Goal: Information Seeking & Learning: Learn about a topic

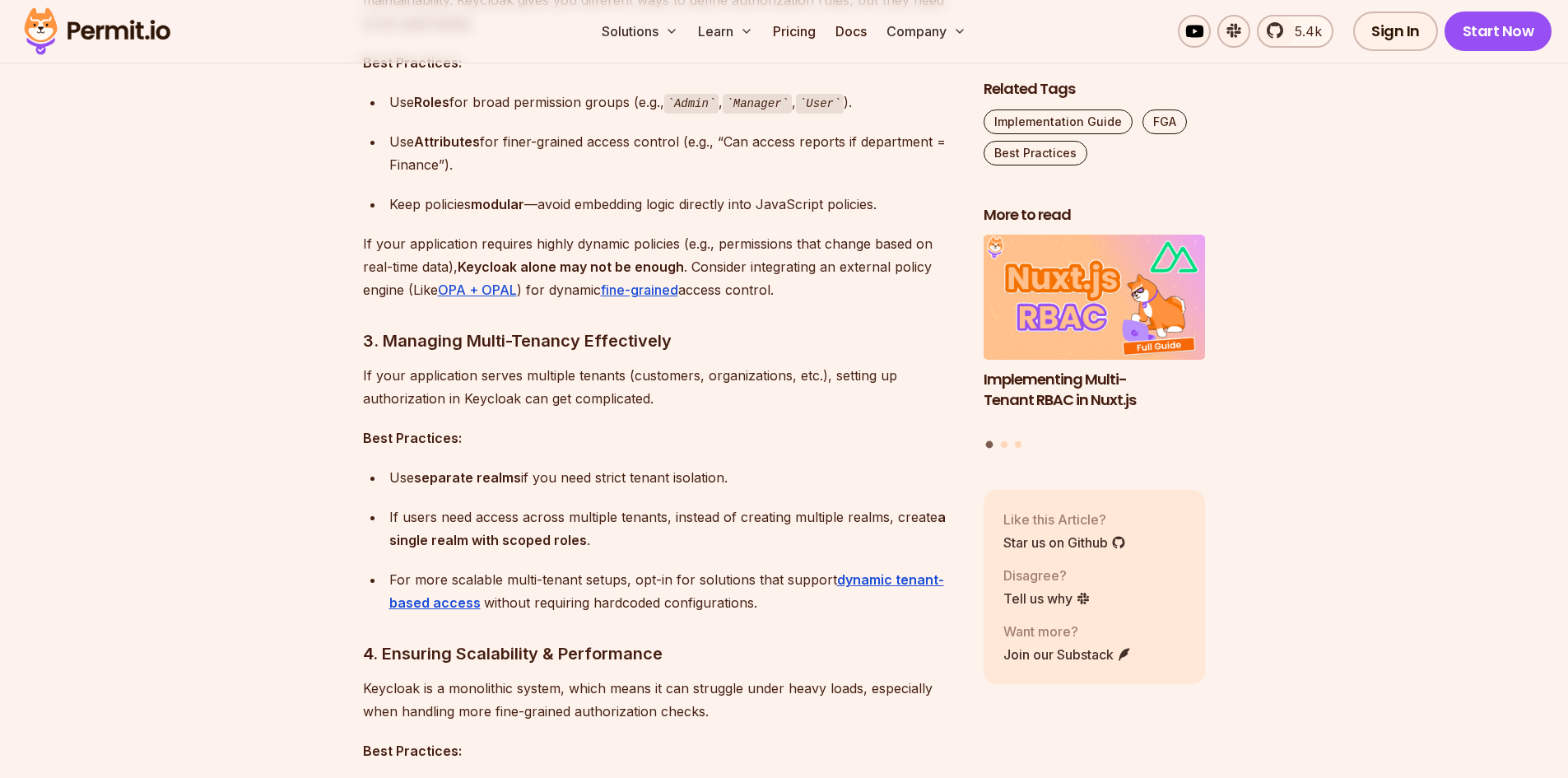
scroll to position [2222, 0]
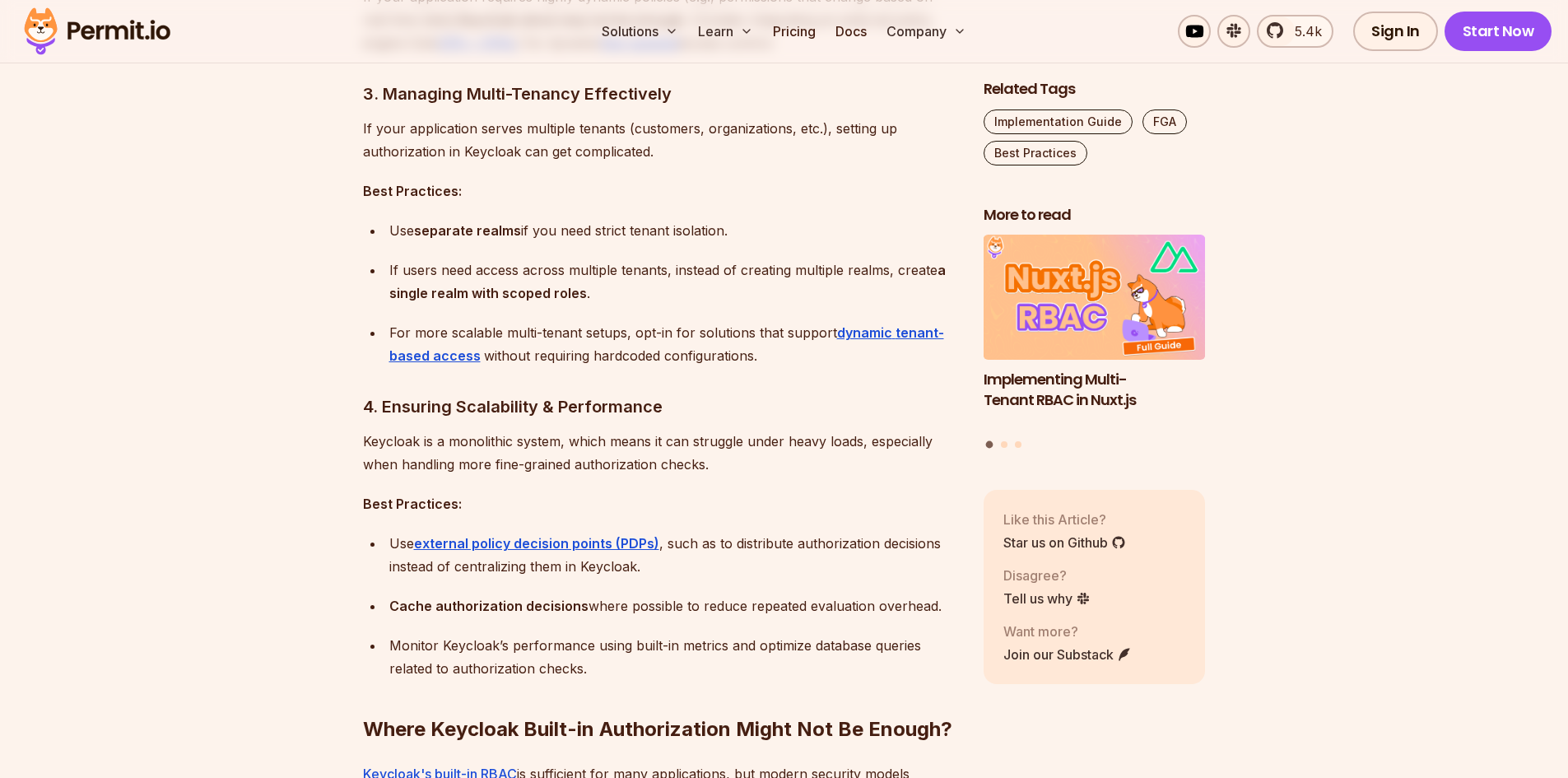
scroll to position [2468, 0]
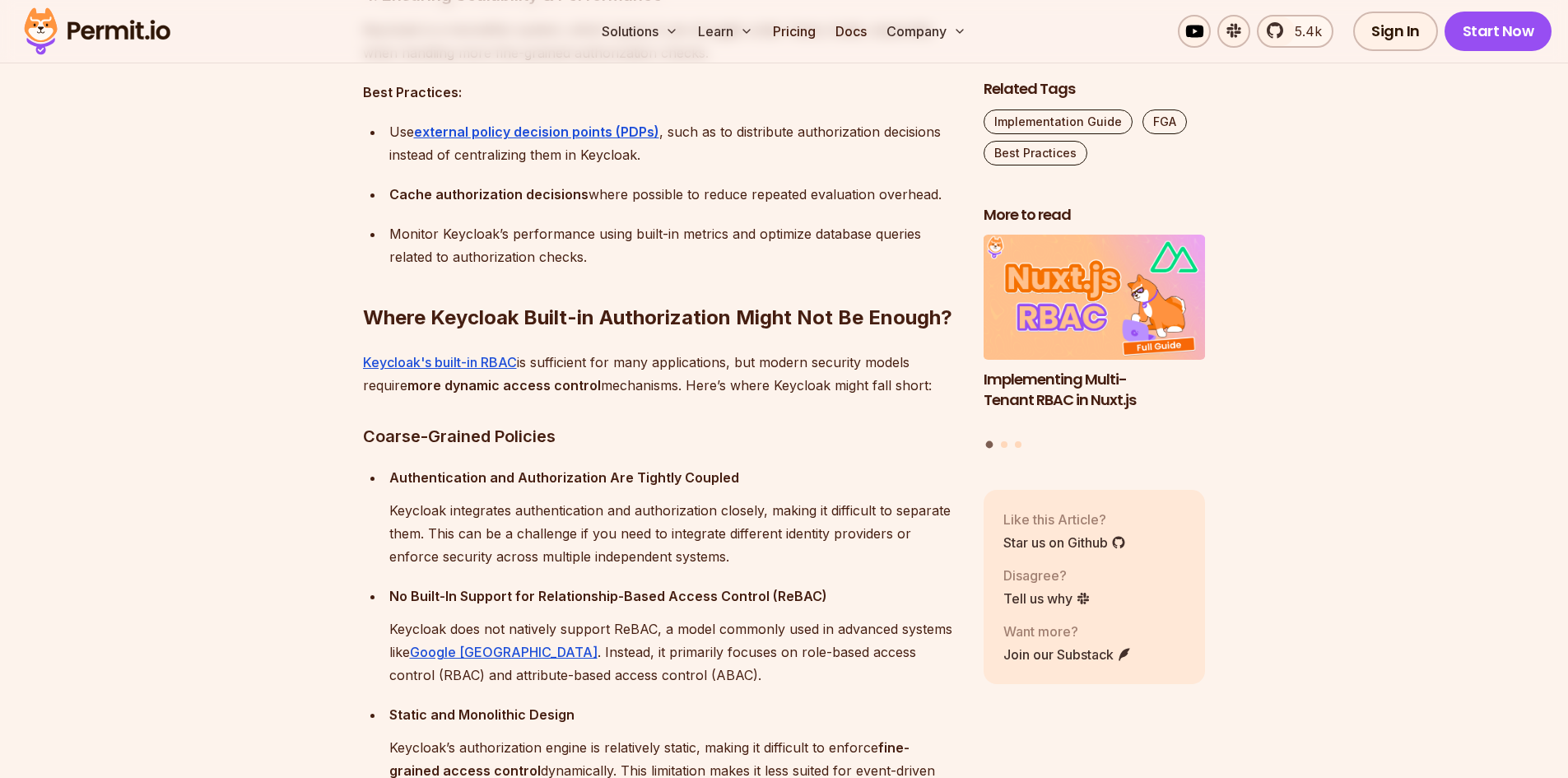
scroll to position [2880, 0]
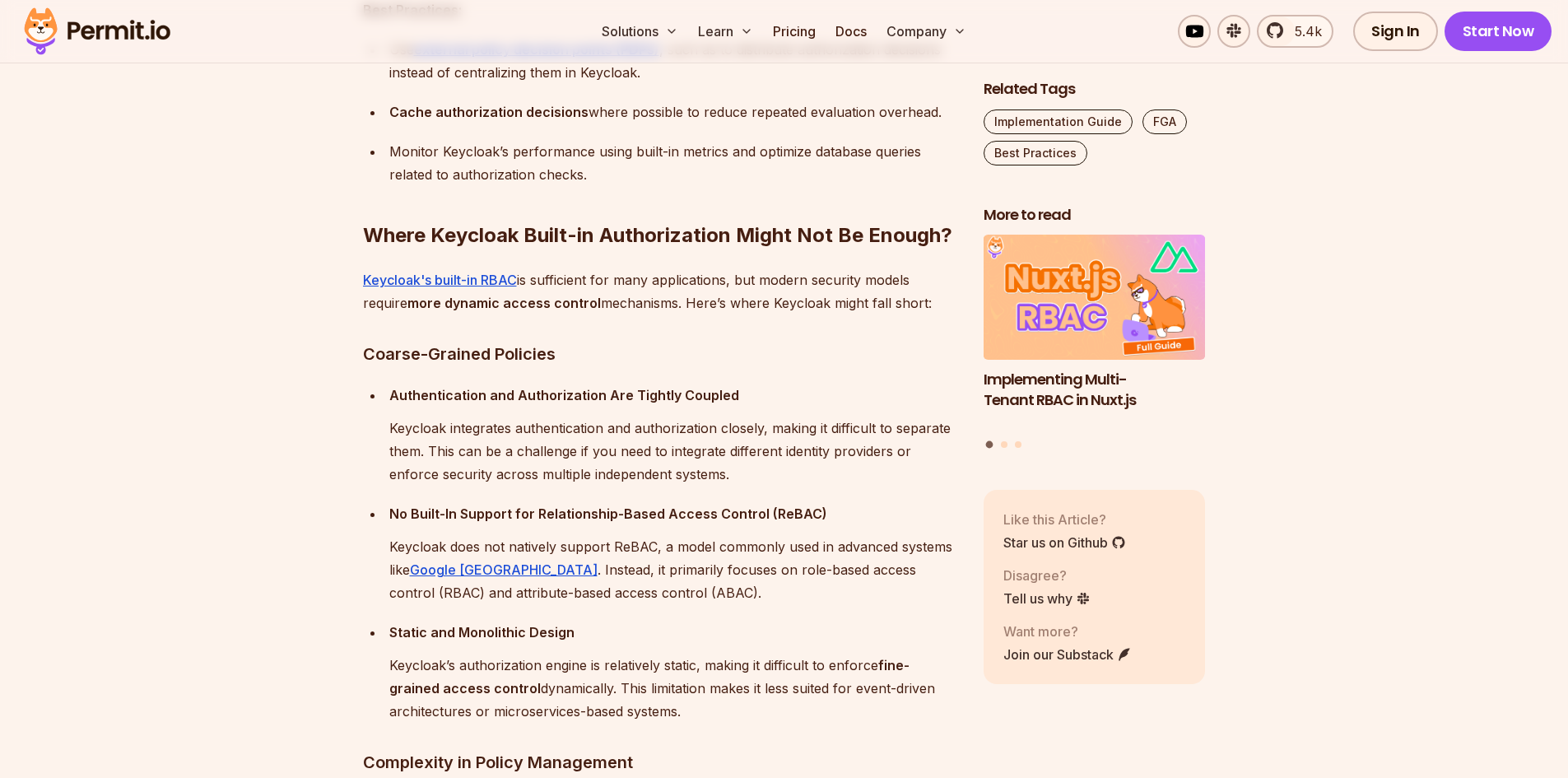
click at [313, 424] on section "Table of Contents Keycloak is a popular open-source tool for managing identity …" at bounding box center [784, 582] width 1568 height 4980
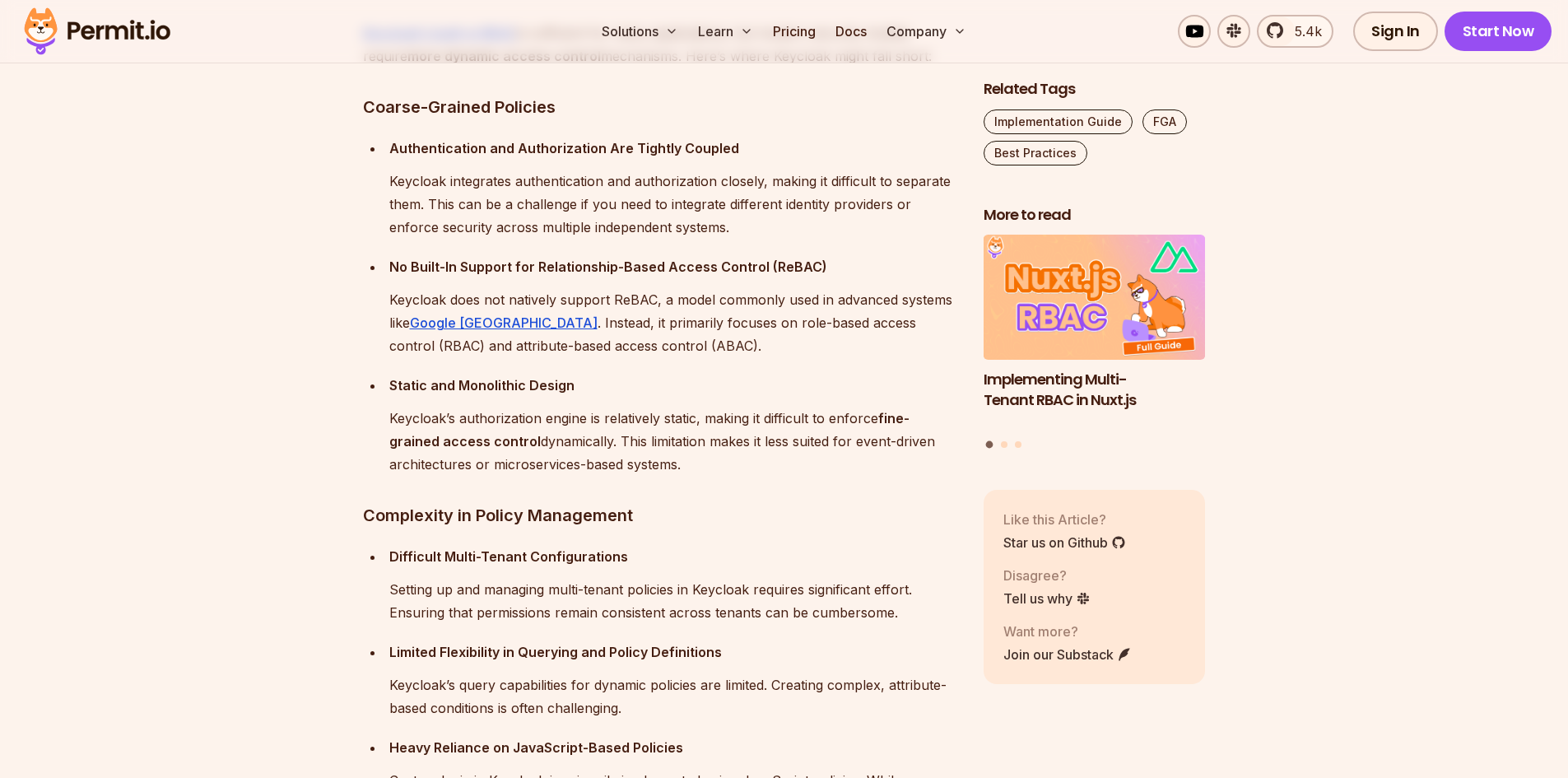
scroll to position [3044, 0]
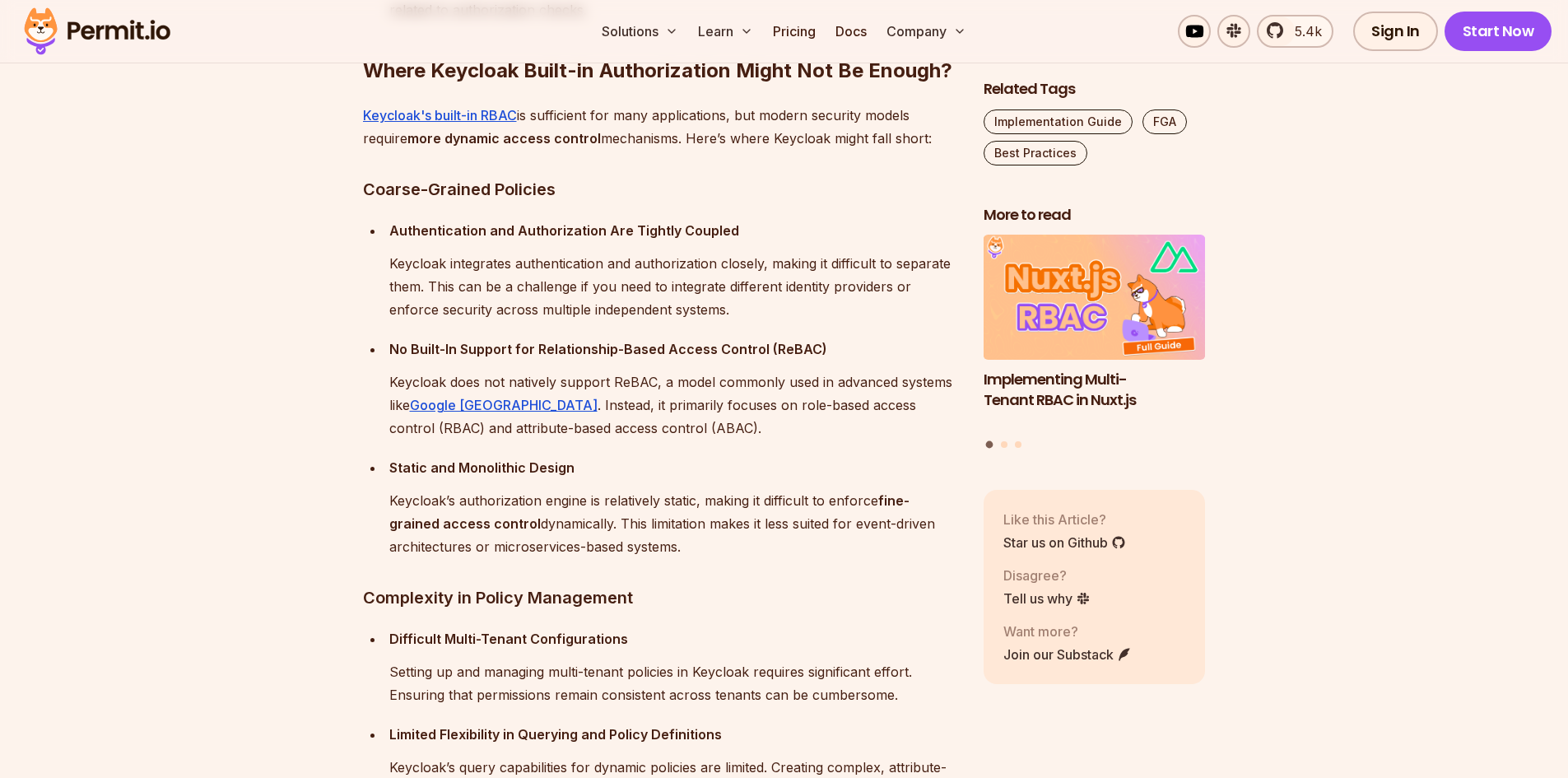
click at [246, 257] on section "Table of Contents Keycloak is a popular open-source tool for managing identity …" at bounding box center [784, 417] width 1568 height 4980
click at [788, 223] on p "Authentication and Authorization Are Tightly Coupled" at bounding box center [674, 230] width 568 height 23
click at [207, 298] on section "Table of Contents Keycloak is a popular open-source tool for managing identity …" at bounding box center [784, 417] width 1568 height 4980
click at [216, 454] on section "Table of Contents Keycloak is a popular open-source tool for managing identity …" at bounding box center [784, 417] width 1568 height 4980
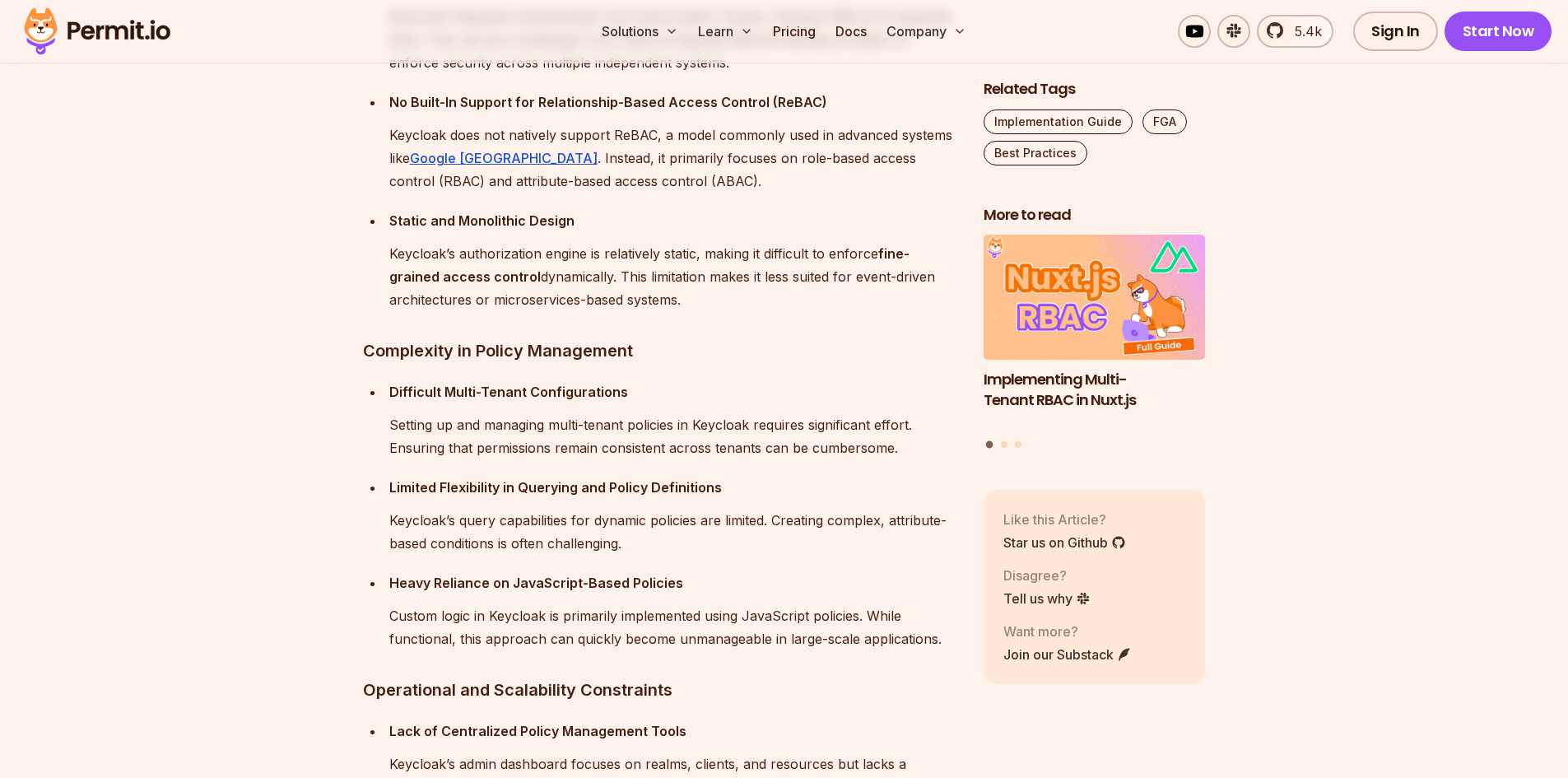
click at [1410, 422] on section "Table of Contents Keycloak is a popular open-source tool for managing identity …" at bounding box center [784, 171] width 1568 height 4980
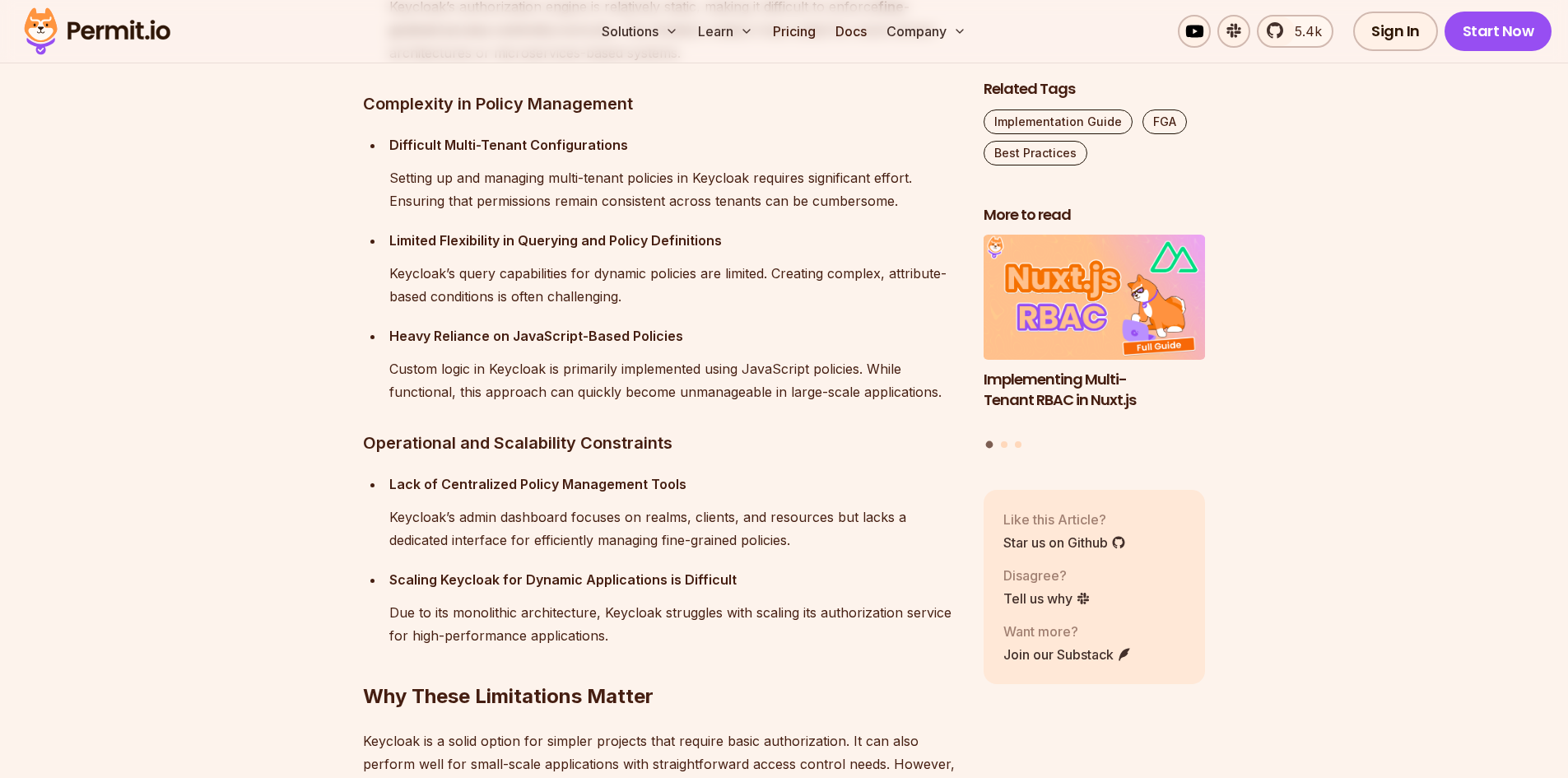
scroll to position [3620, 0]
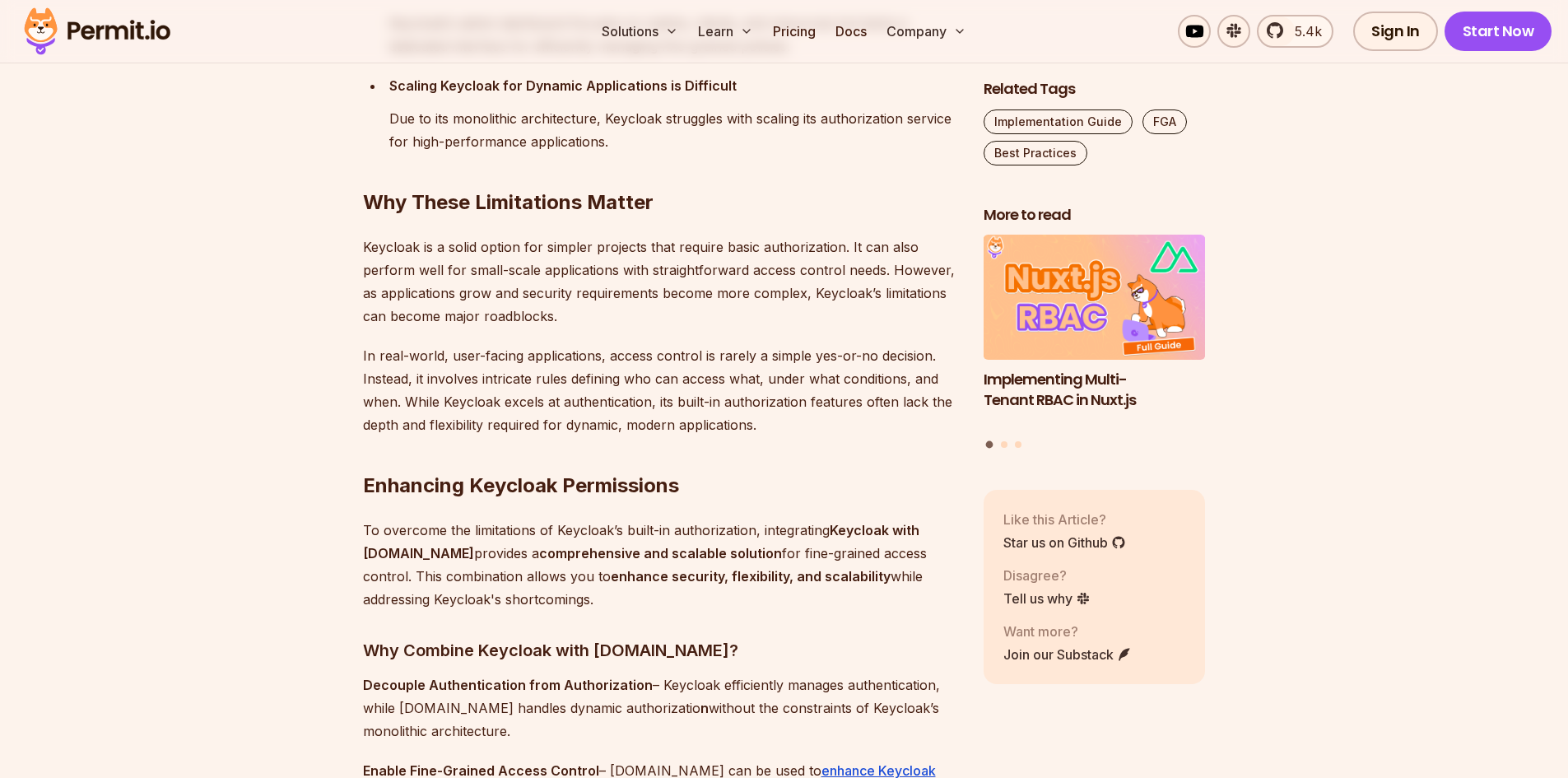
scroll to position [4114, 0]
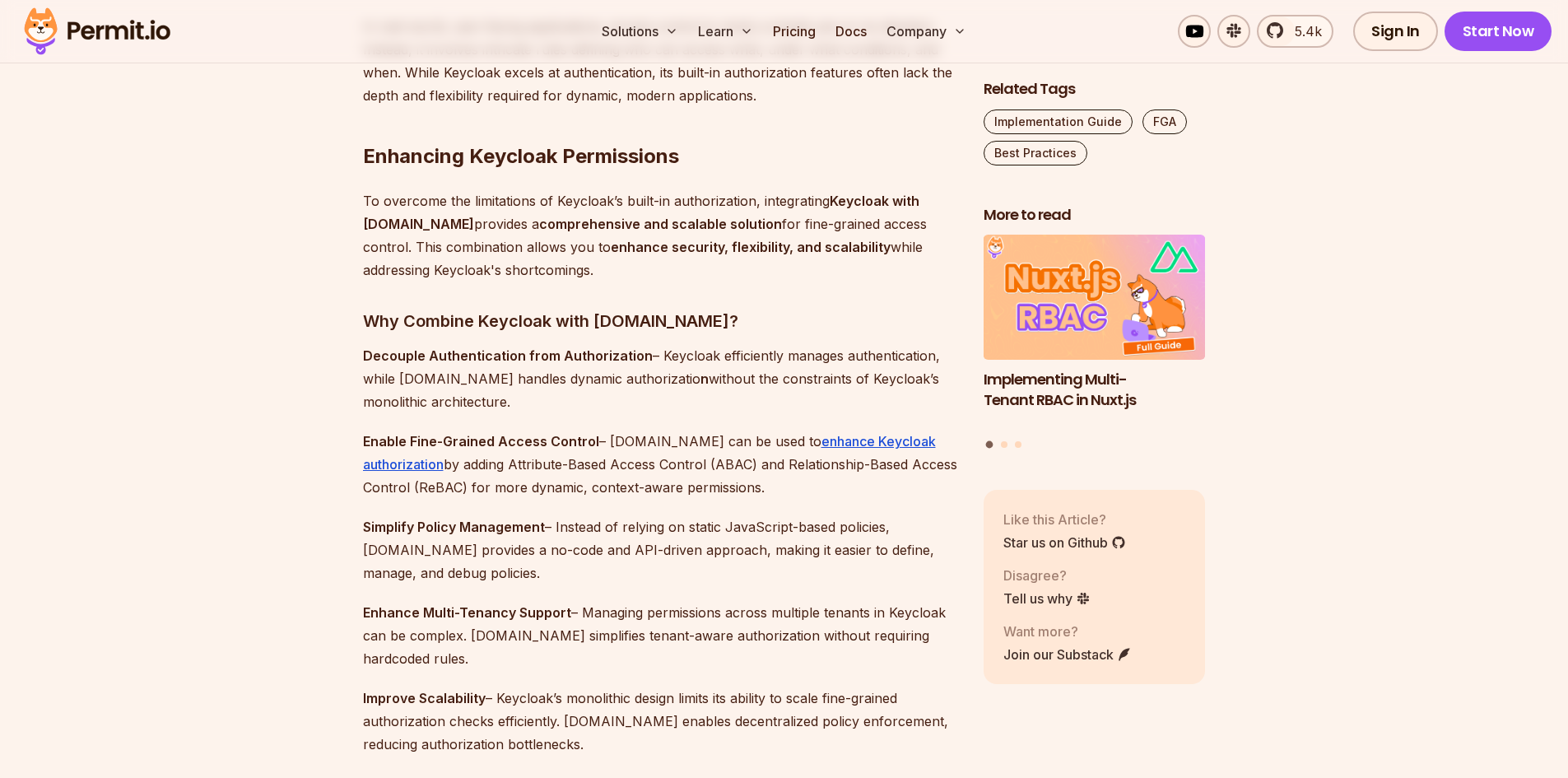
scroll to position [4444, 0]
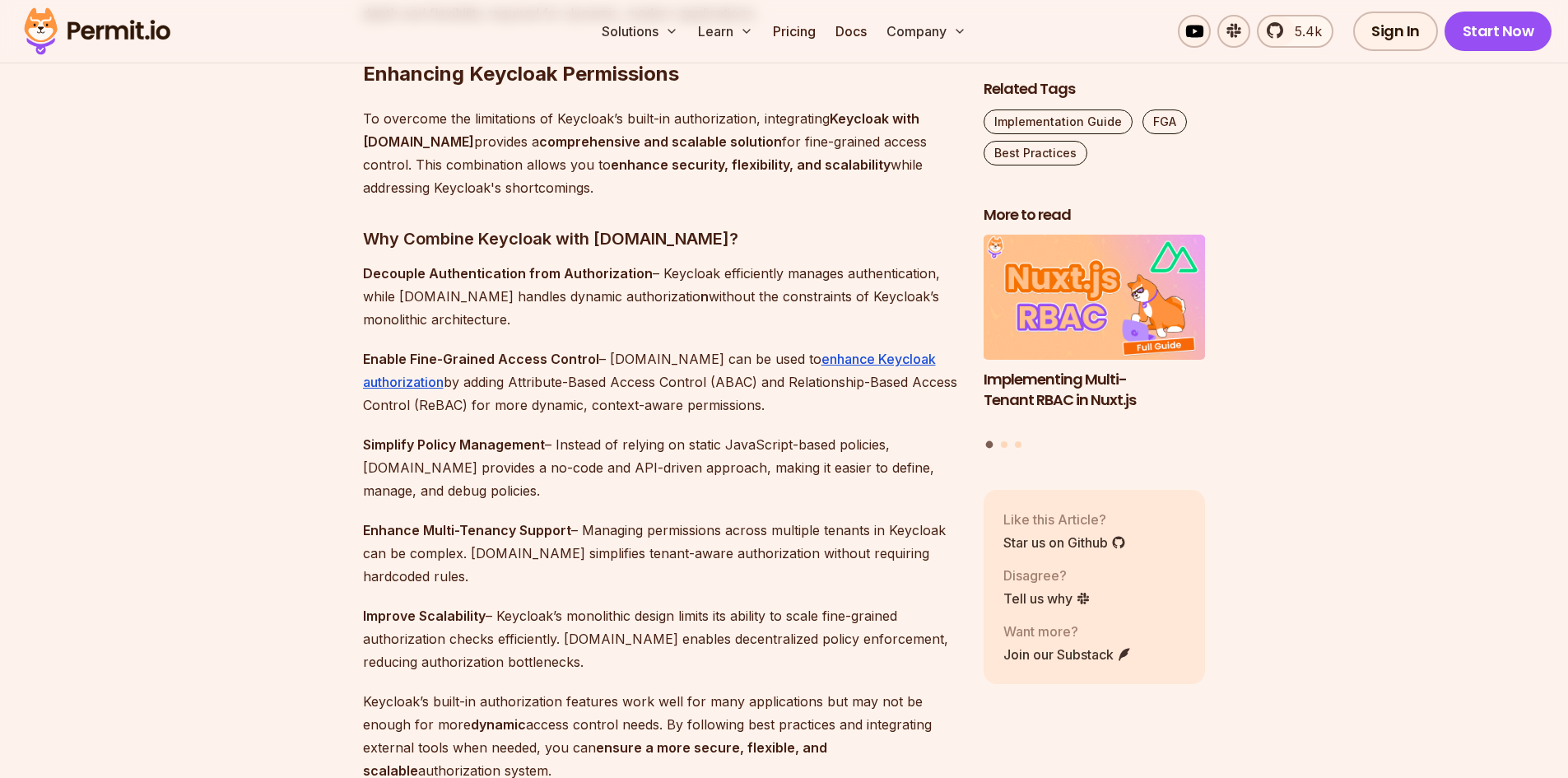
drag, startPoint x: 1379, startPoint y: 367, endPoint x: 1365, endPoint y: 366, distance: 14.0
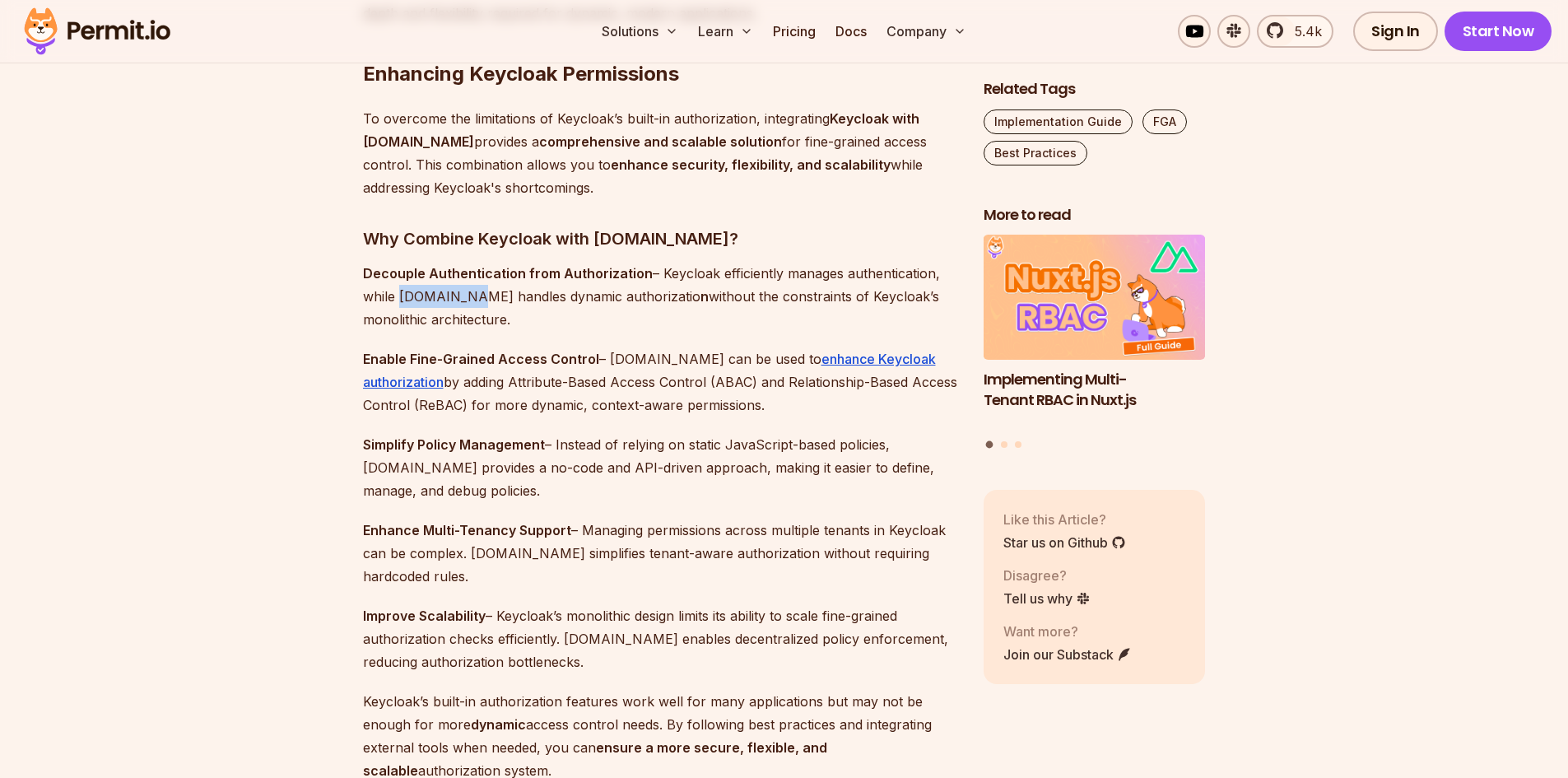
drag, startPoint x: 396, startPoint y: 291, endPoint x: 454, endPoint y: 292, distance: 58.0
click at [454, 292] on p "Decouple Authentication from Authorization – Keycloak efficiently manages authe…" at bounding box center [659, 296] width 594 height 69
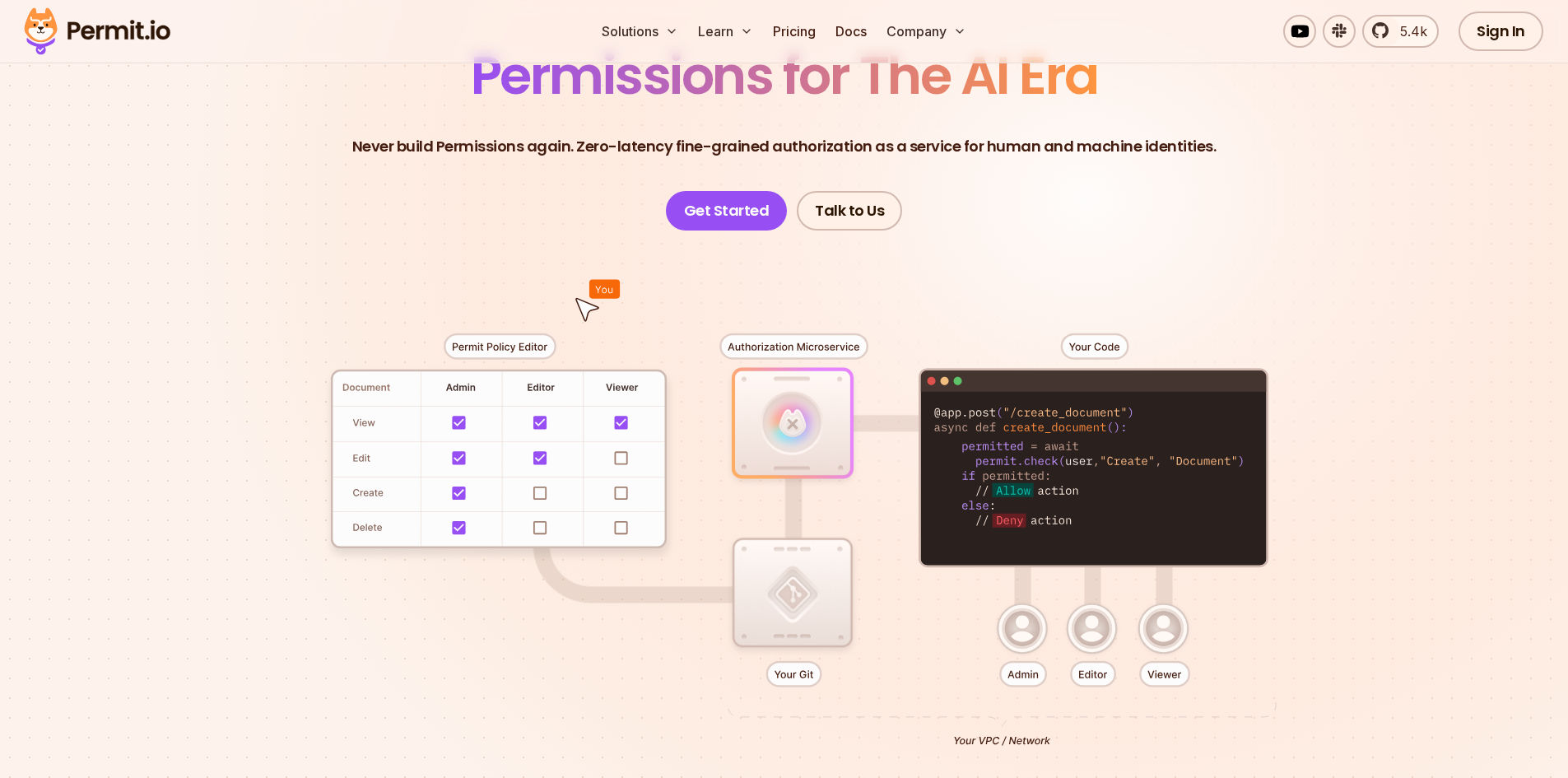
click at [1496, 322] on section "Permissions for The AI Era Never build Permissions again. Zero-latency fine-gra…" at bounding box center [784, 421] width 1568 height 1086
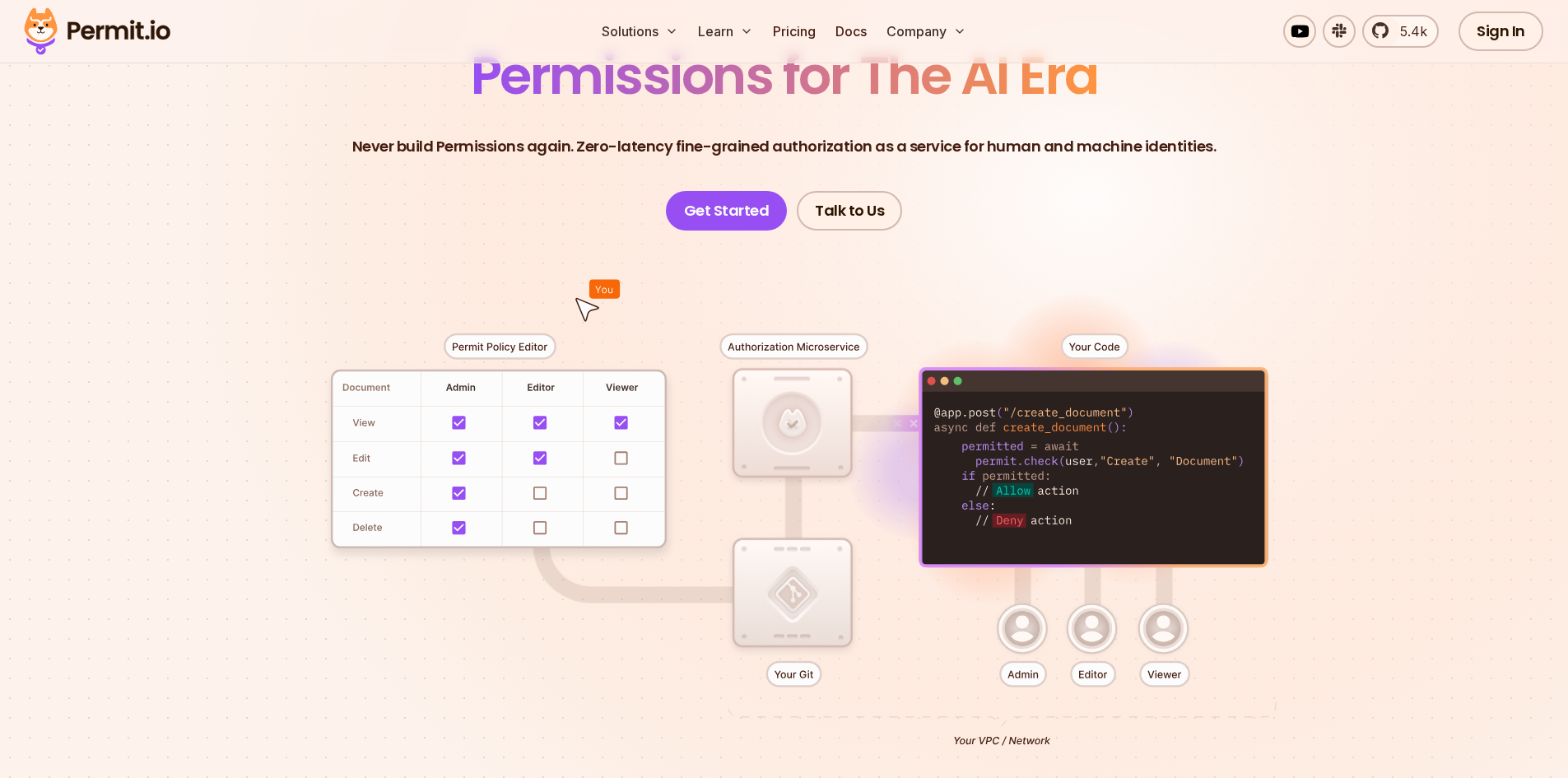
click at [107, 262] on section "Permissions for The AI Era Never build Permissions again. Zero-latency fine-gra…" at bounding box center [784, 421] width 1568 height 1086
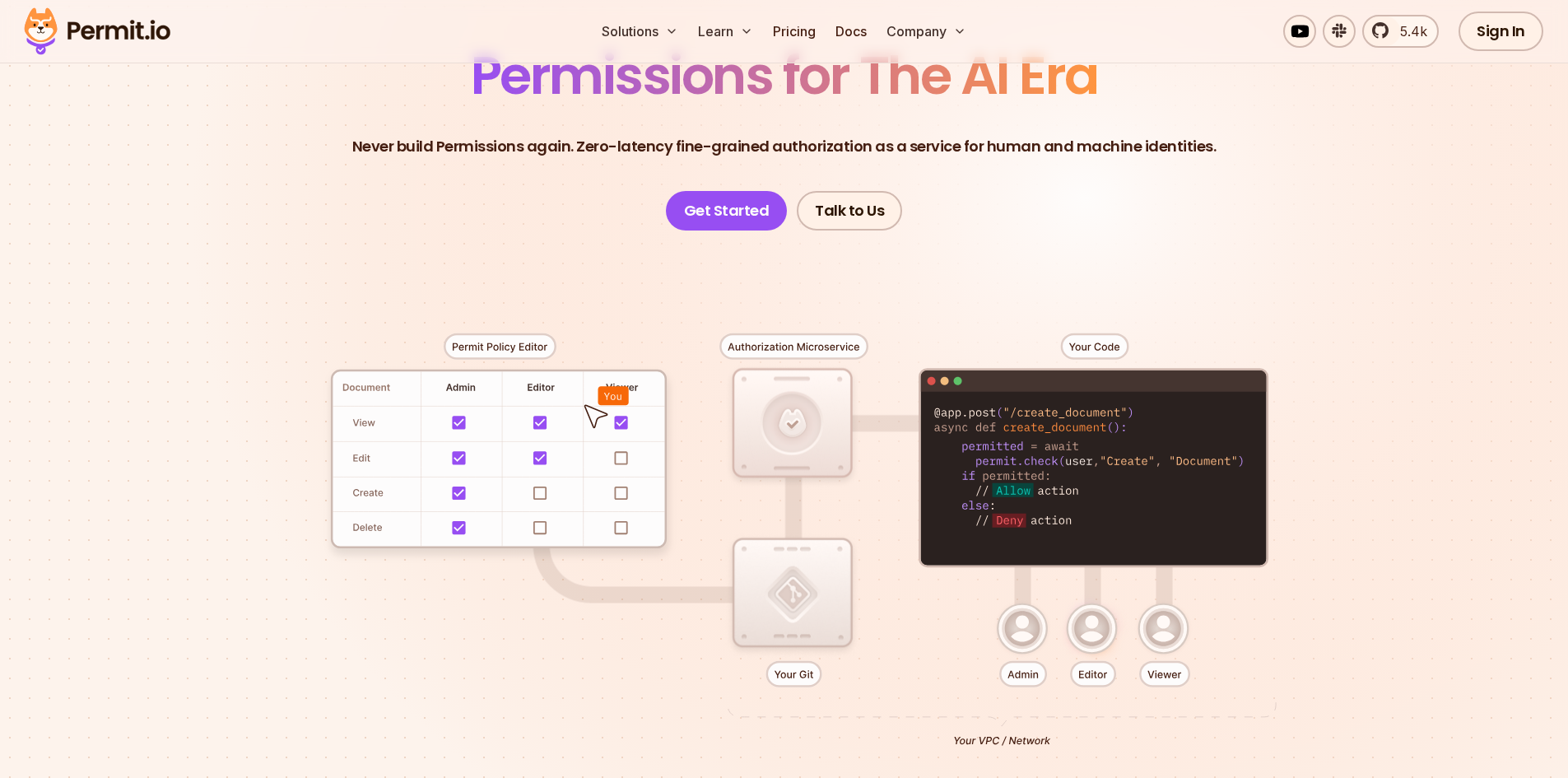
click at [1387, 229] on section "Permissions for The AI Era Never build Permissions again. Zero-latency fine-gra…" at bounding box center [784, 421] width 1568 height 1086
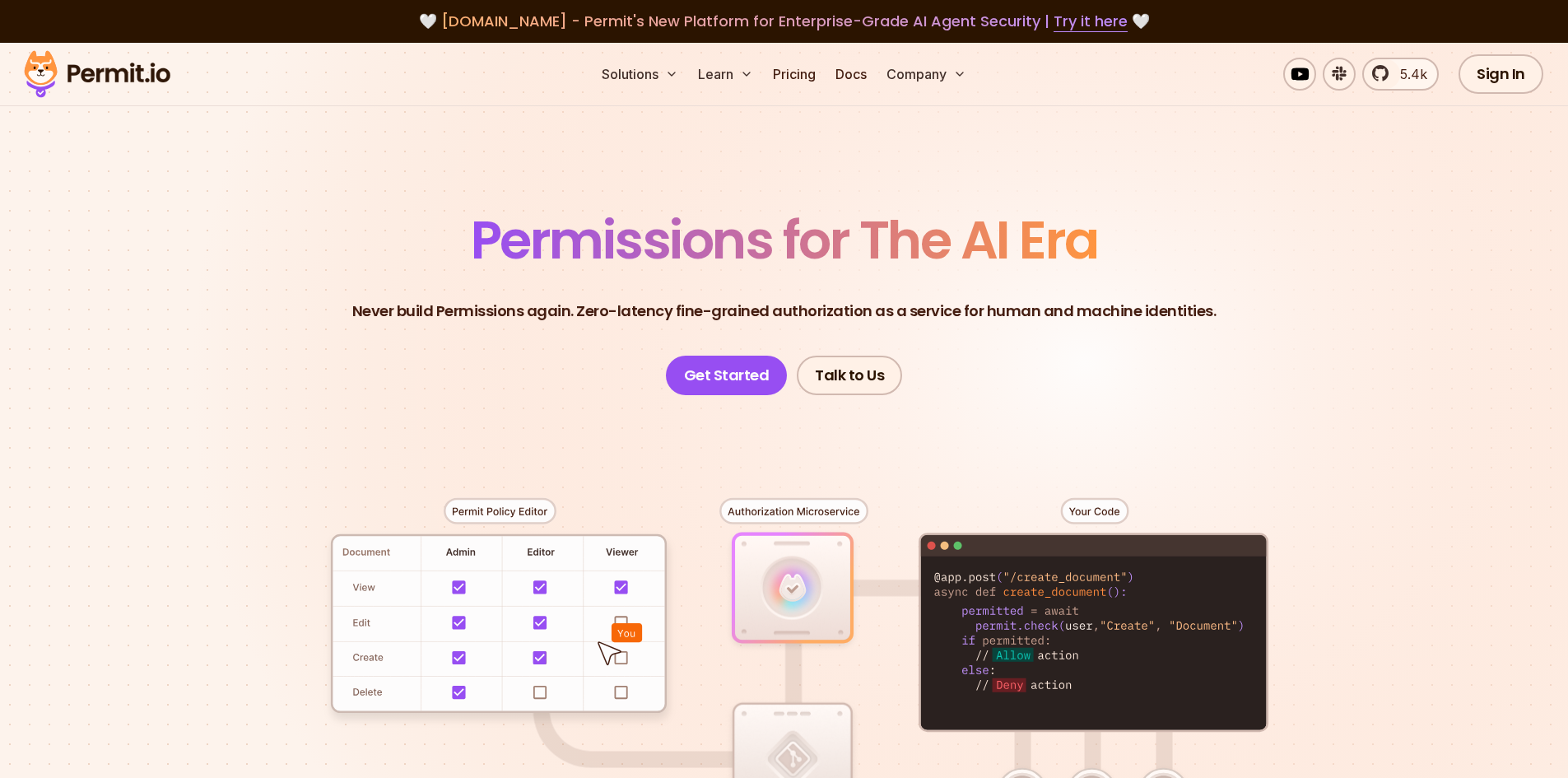
click at [169, 311] on section "Permissions for The AI Era Never build Permissions again. Zero-latency fine-gra…" at bounding box center [784, 586] width 1568 height 1086
click at [1255, 272] on header "Permissions for The AI Era Never build Permissions again. Zero-latency fine-gra…" at bounding box center [784, 304] width 1152 height 181
click at [1314, 230] on header "Permissions for The AI Era Never build Permissions again. Zero-latency fine-gra…" at bounding box center [784, 304] width 1152 height 181
